Goal: Find specific page/section: Find specific page/section

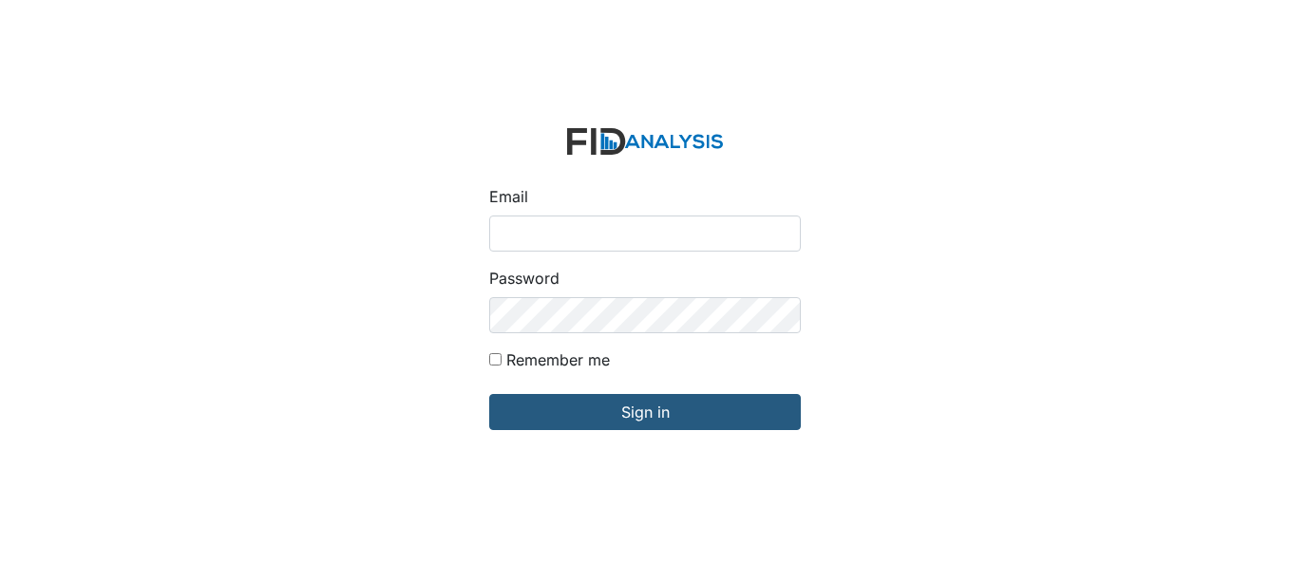
click at [579, 227] on input "Email" at bounding box center [645, 234] width 312 height 36
type input "[EMAIL_ADDRESS][DOMAIN_NAME]"
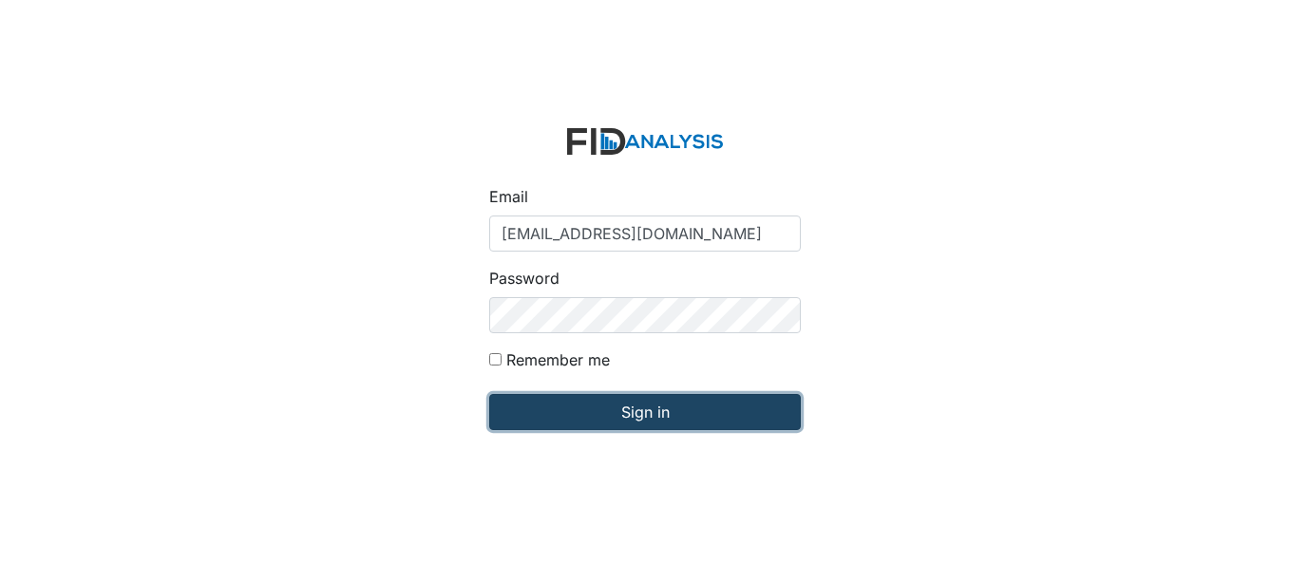
click at [648, 412] on input "Sign in" at bounding box center [645, 412] width 312 height 36
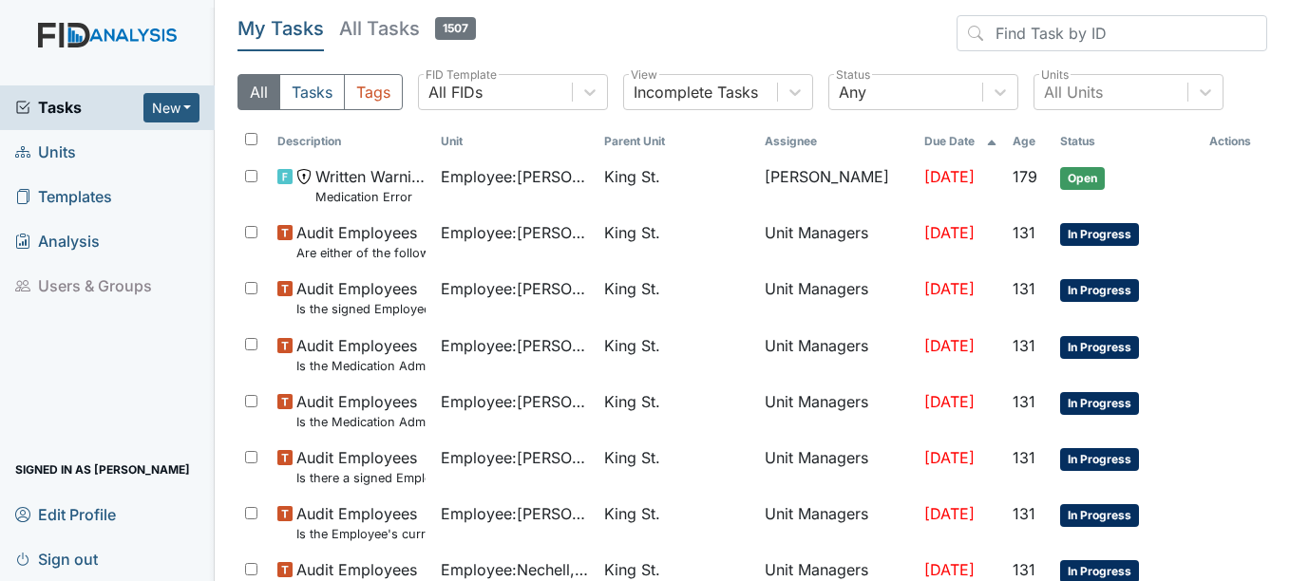
click at [46, 148] on span "Units" at bounding box center [45, 152] width 61 height 29
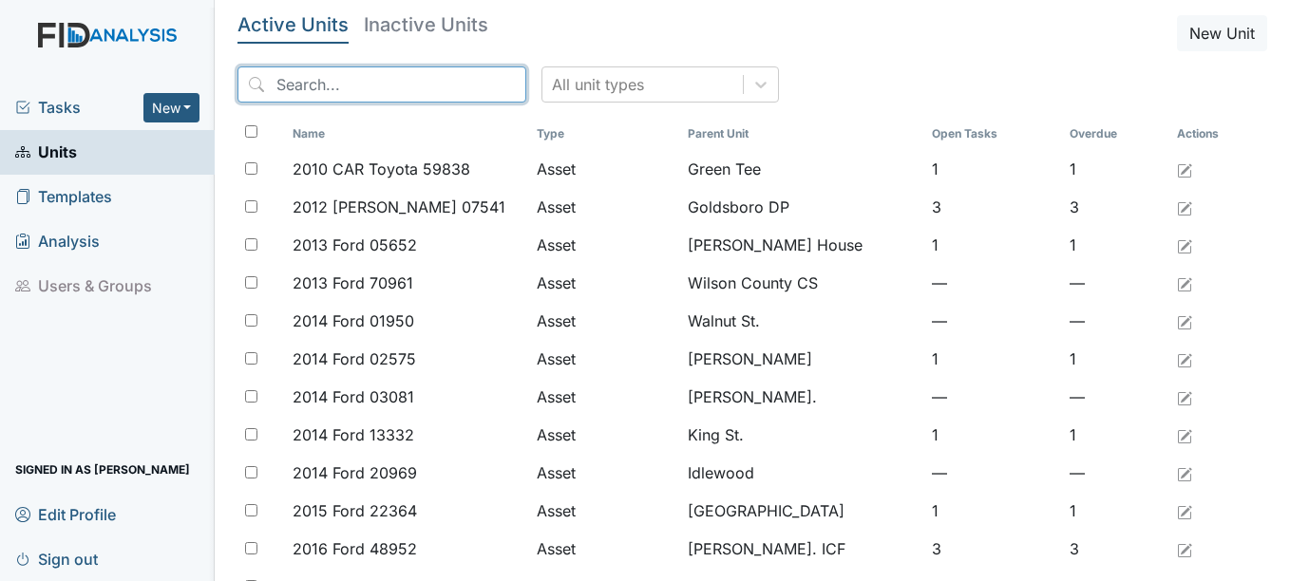
click at [353, 82] on input "search" at bounding box center [381, 84] width 289 height 36
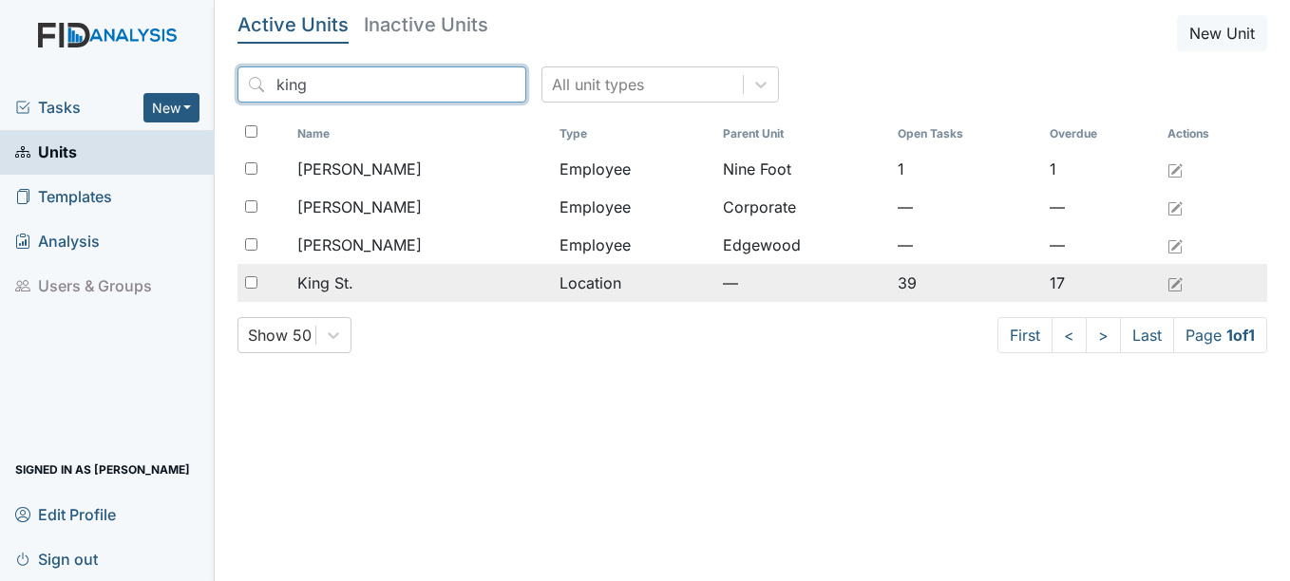
type input "king"
click at [334, 279] on span "King St." at bounding box center [325, 283] width 56 height 23
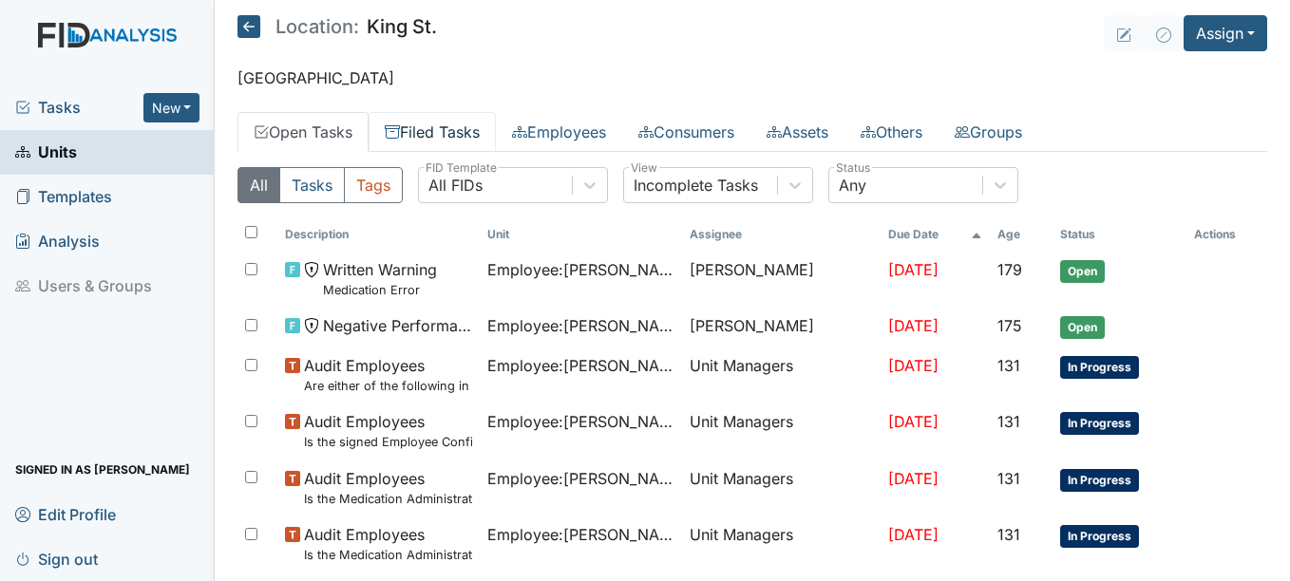
click at [466, 130] on link "Filed Tasks" at bounding box center [432, 132] width 127 height 40
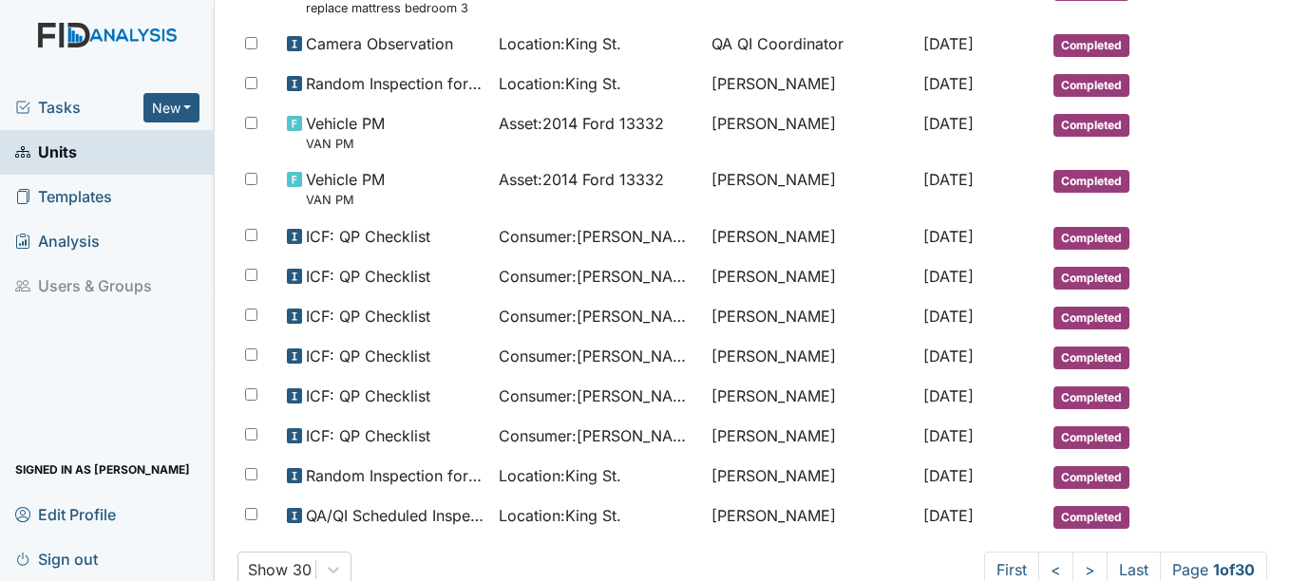
scroll to position [1192, 0]
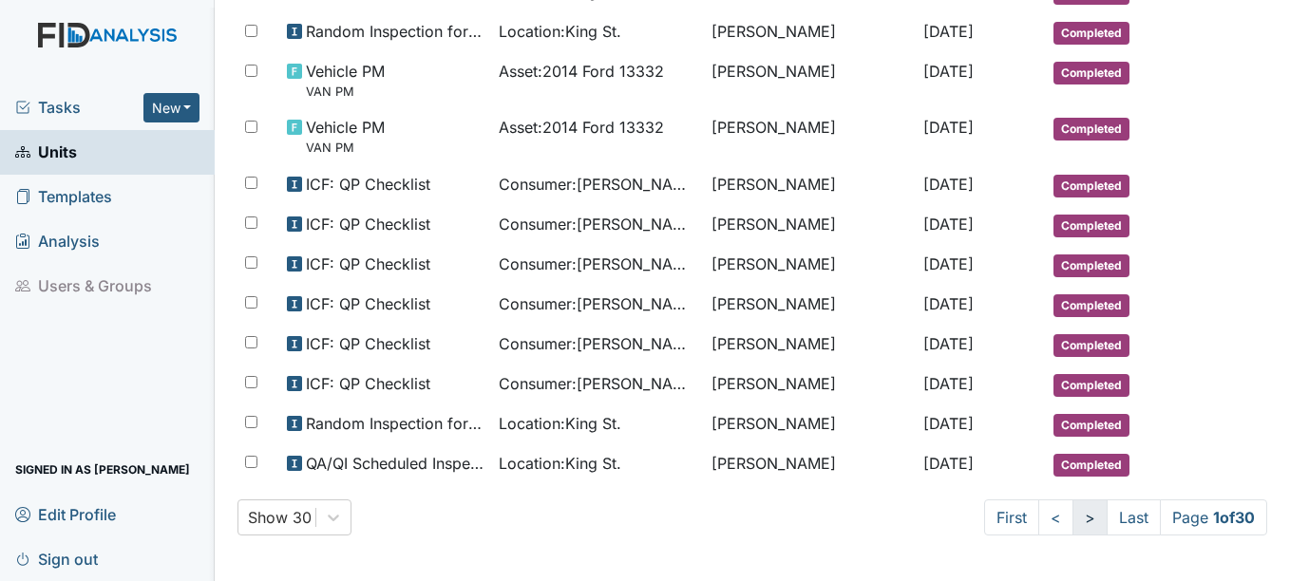
click at [1072, 512] on link ">" at bounding box center [1089, 518] width 35 height 36
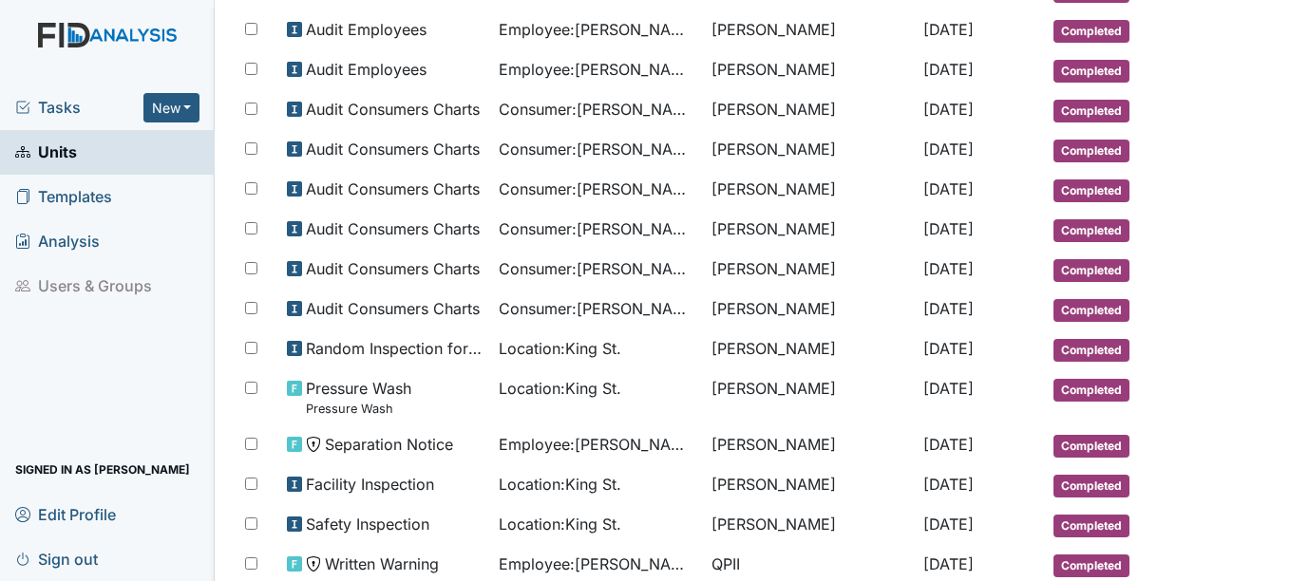
scroll to position [789, 0]
